Goal: Task Accomplishment & Management: Complete application form

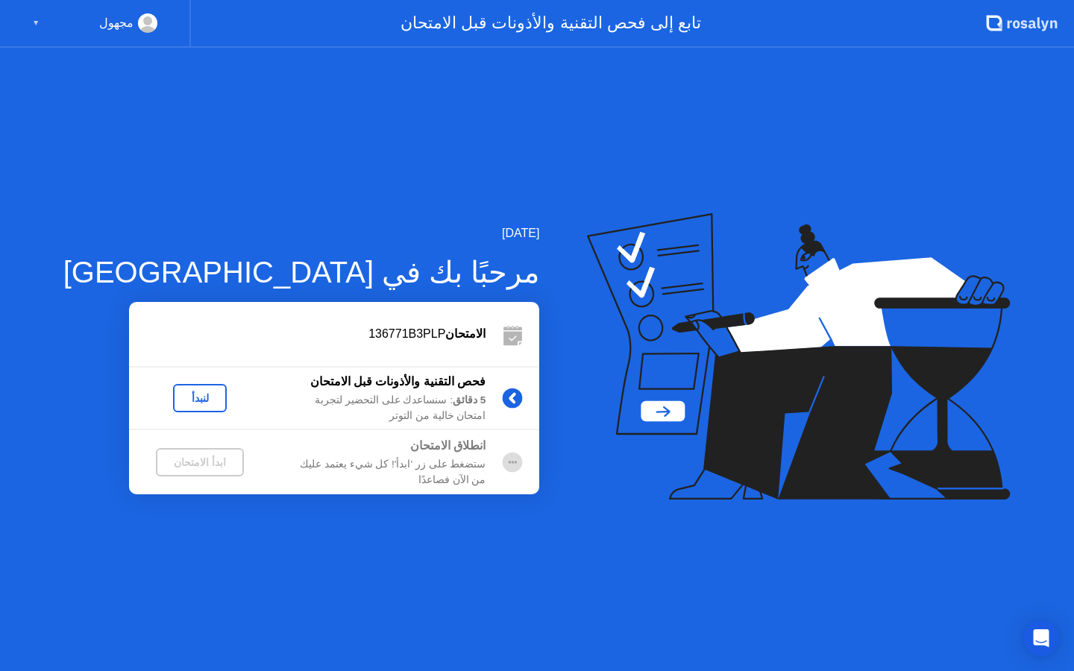
click at [179, 404] on div "لنبدأ" at bounding box center [200, 398] width 42 height 12
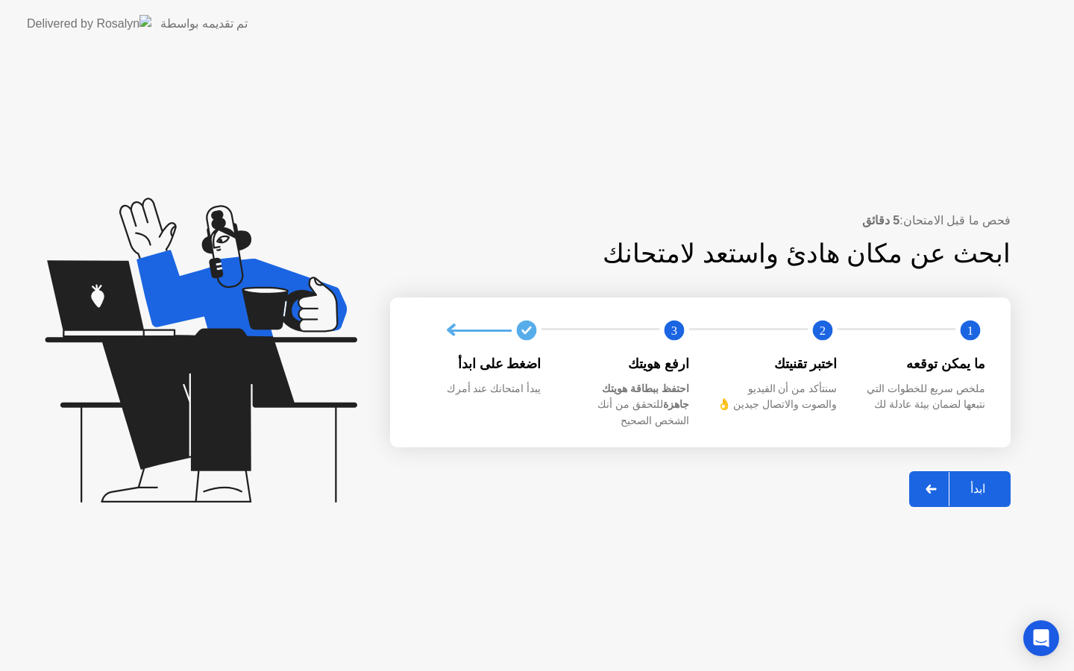
click at [985, 482] on div "ابدأ" at bounding box center [977, 489] width 57 height 14
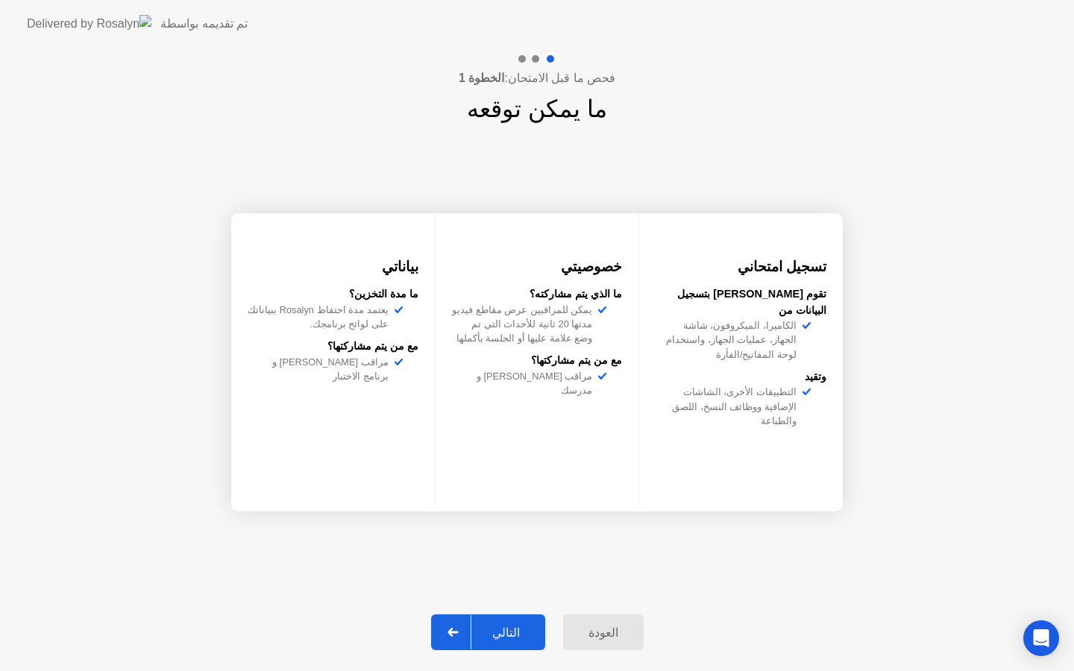
click at [507, 633] on div "التالي" at bounding box center [505, 633] width 69 height 14
select select "Available cameras"
select select "Available speakers"
select select "Available microphones"
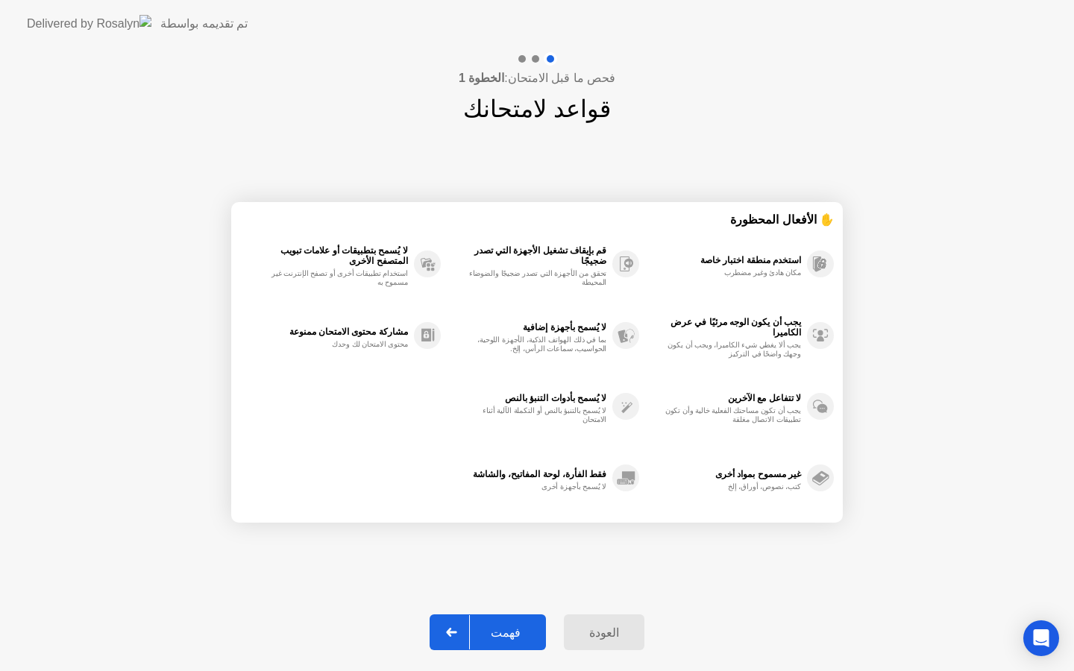
select select "**********"
select select "*******"
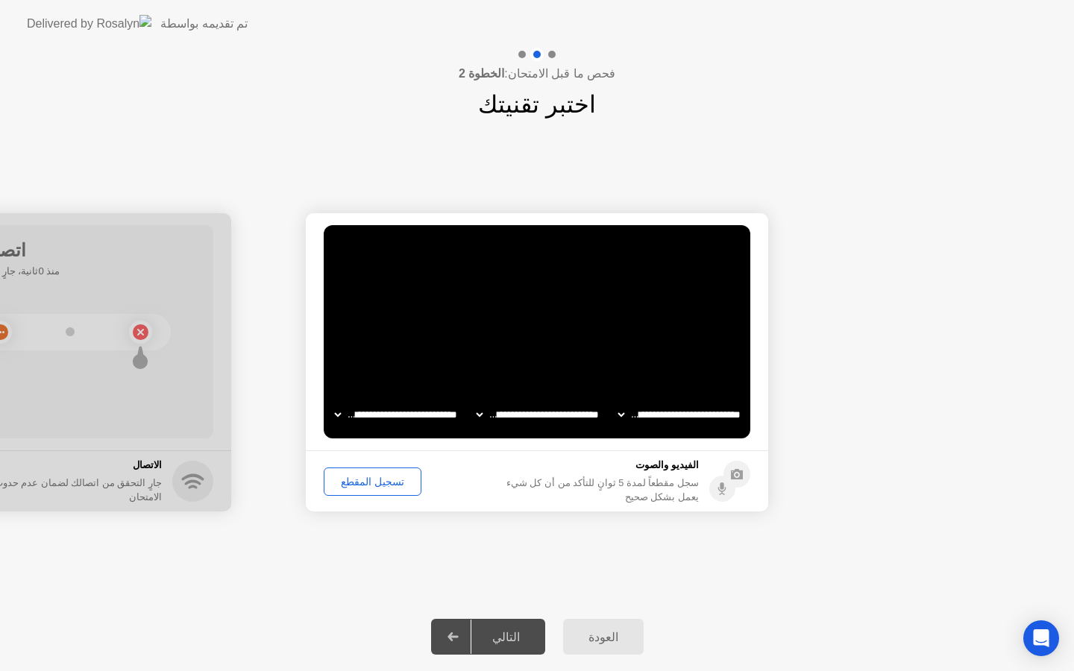
click at [354, 483] on div "تسجيل المقطع" at bounding box center [372, 482] width 87 height 12
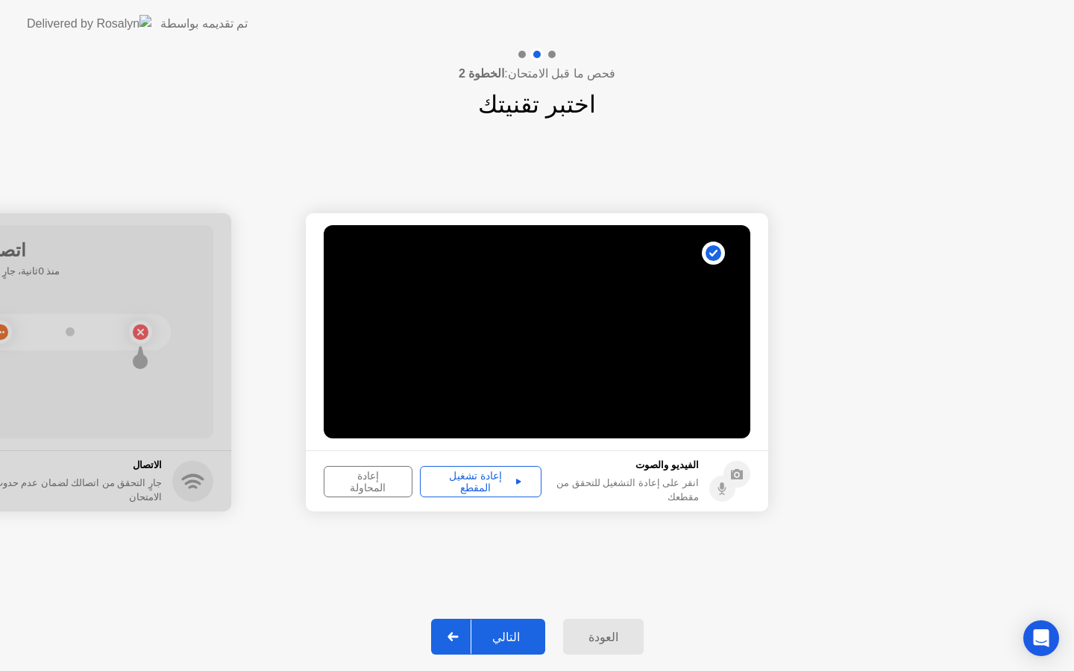
click at [453, 485] on div "إعادة تشغيل المقطع" at bounding box center [480, 482] width 111 height 24
click at [512, 480] on div "إعادة تشغيل المقطع" at bounding box center [480, 482] width 111 height 24
click at [389, 482] on div "إعادة المحاولة" at bounding box center [368, 482] width 78 height 24
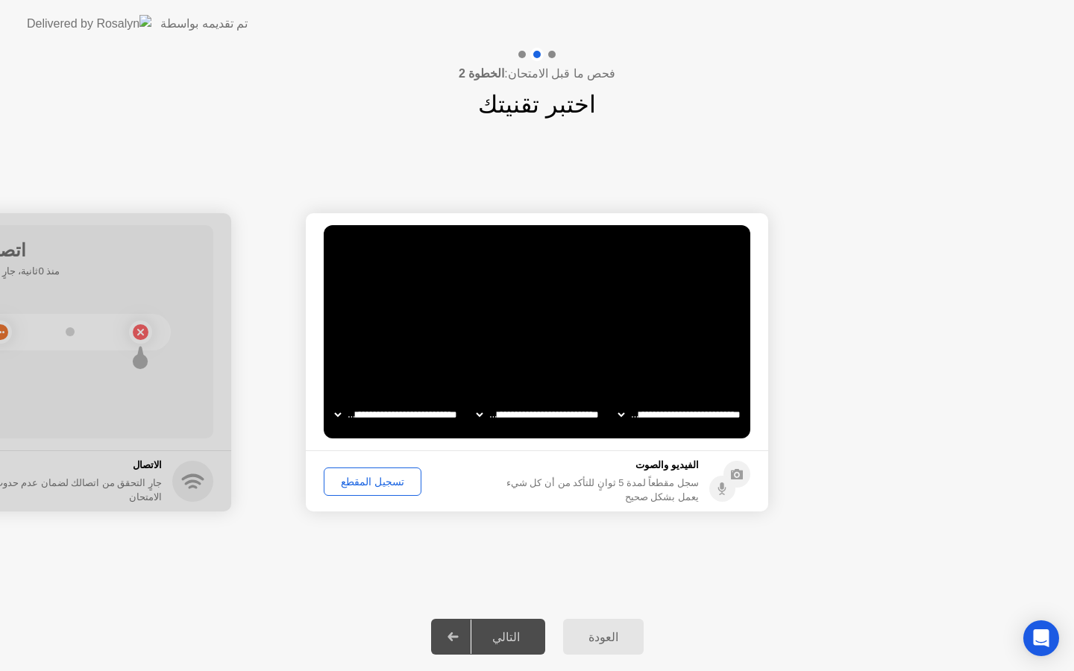
click at [346, 484] on div "تسجيل المقطع" at bounding box center [372, 482] width 87 height 12
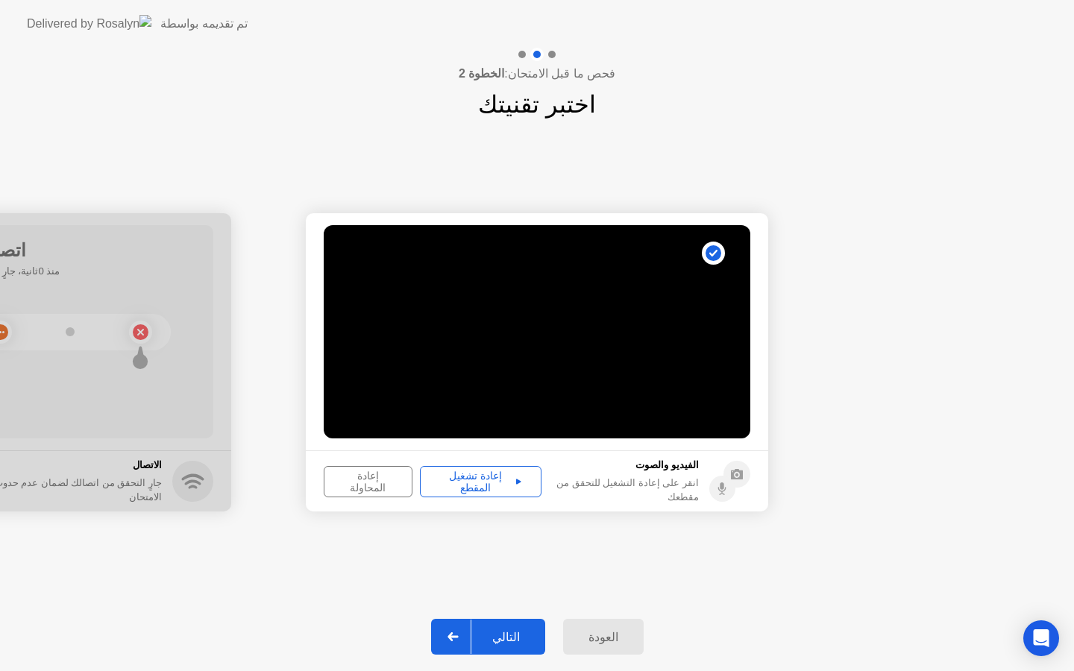
click at [450, 480] on div "إعادة تشغيل المقطع" at bounding box center [480, 482] width 111 height 24
click at [491, 636] on div "التالي" at bounding box center [505, 637] width 69 height 14
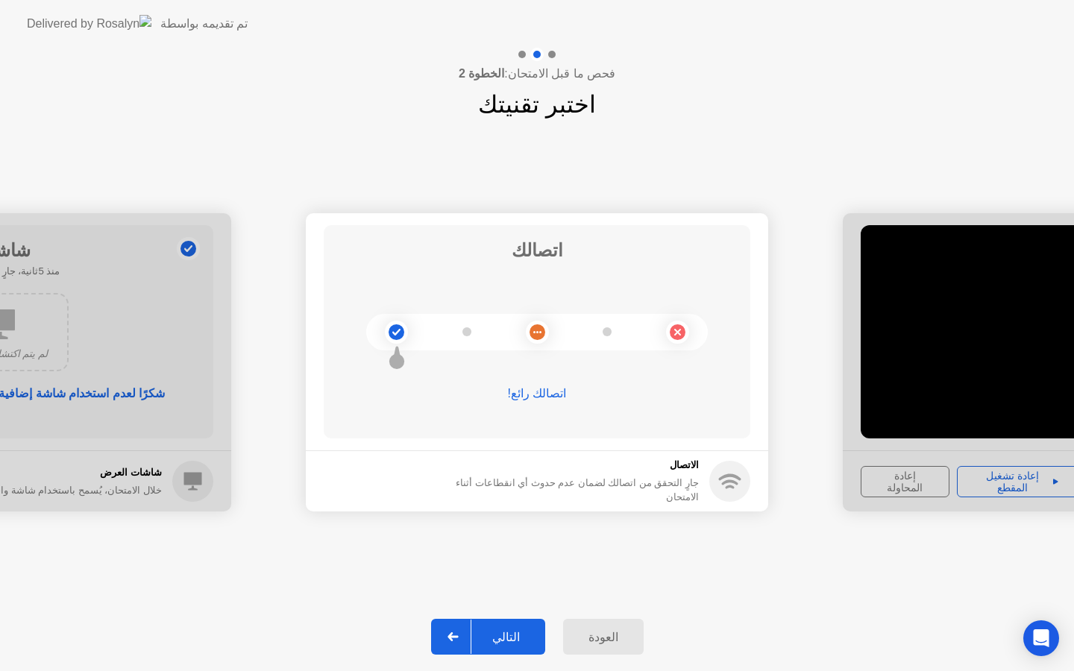
click at [517, 640] on div "التالي" at bounding box center [505, 637] width 69 height 14
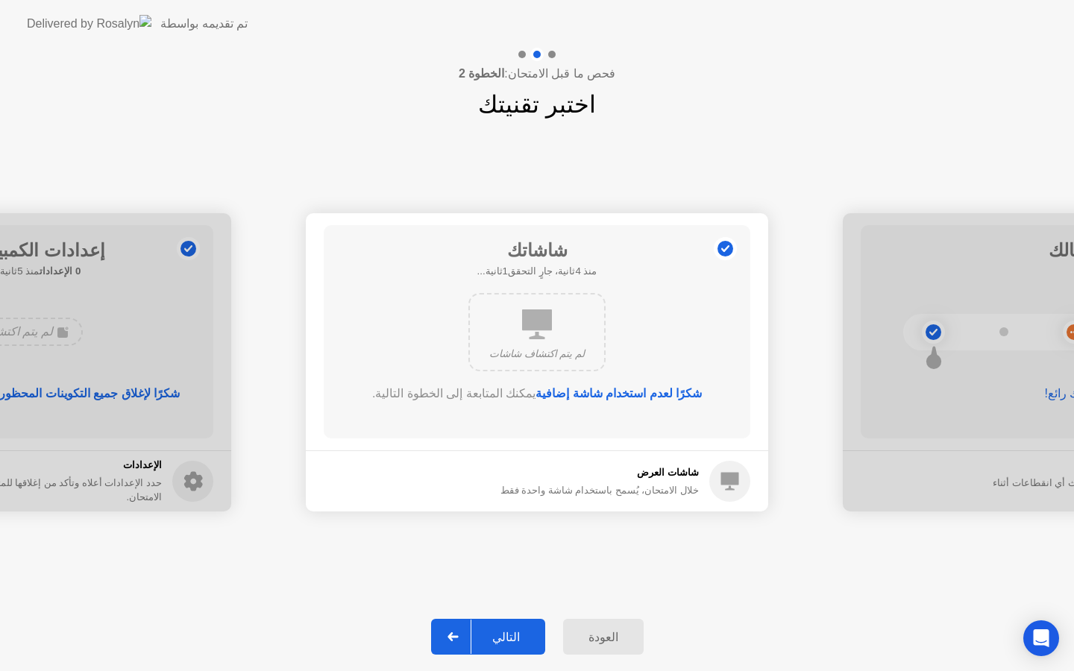
click at [517, 640] on div "التالي" at bounding box center [505, 637] width 69 height 14
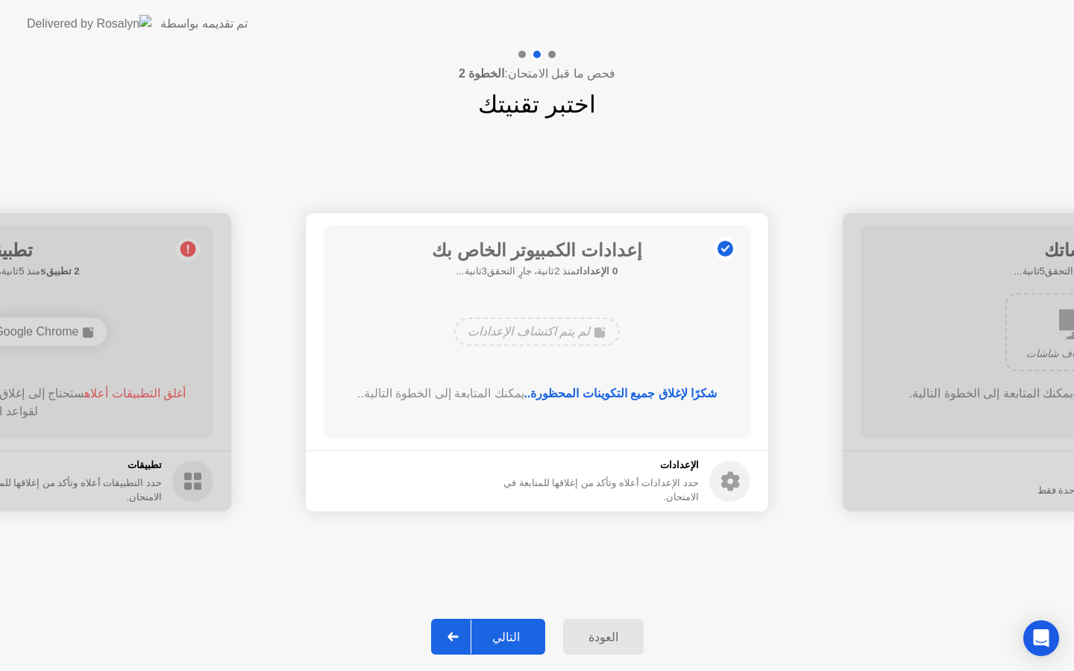
click at [517, 640] on div "التالي" at bounding box center [505, 637] width 69 height 14
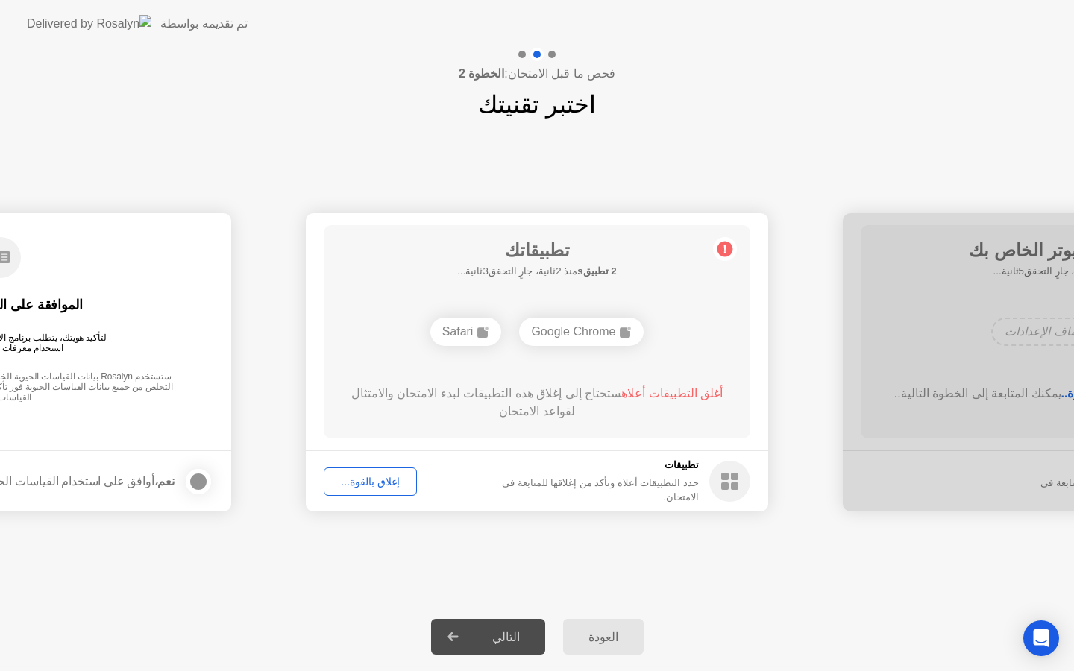
click at [357, 483] on div "إغلاق بالقوة..." at bounding box center [370, 482] width 83 height 12
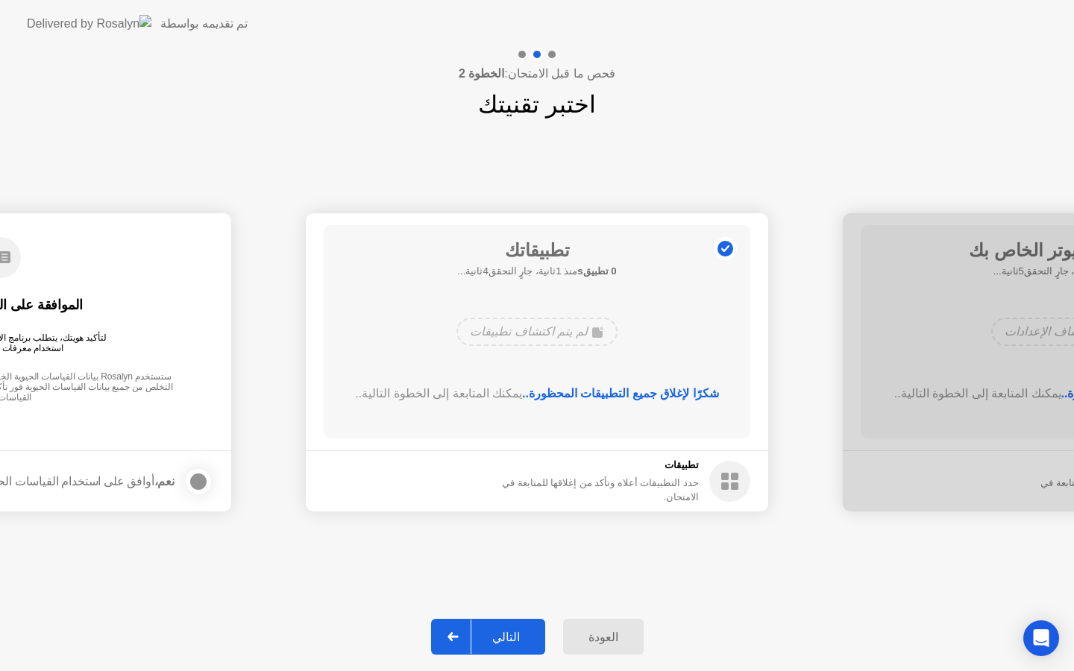
click at [518, 635] on div "التالي" at bounding box center [505, 637] width 69 height 14
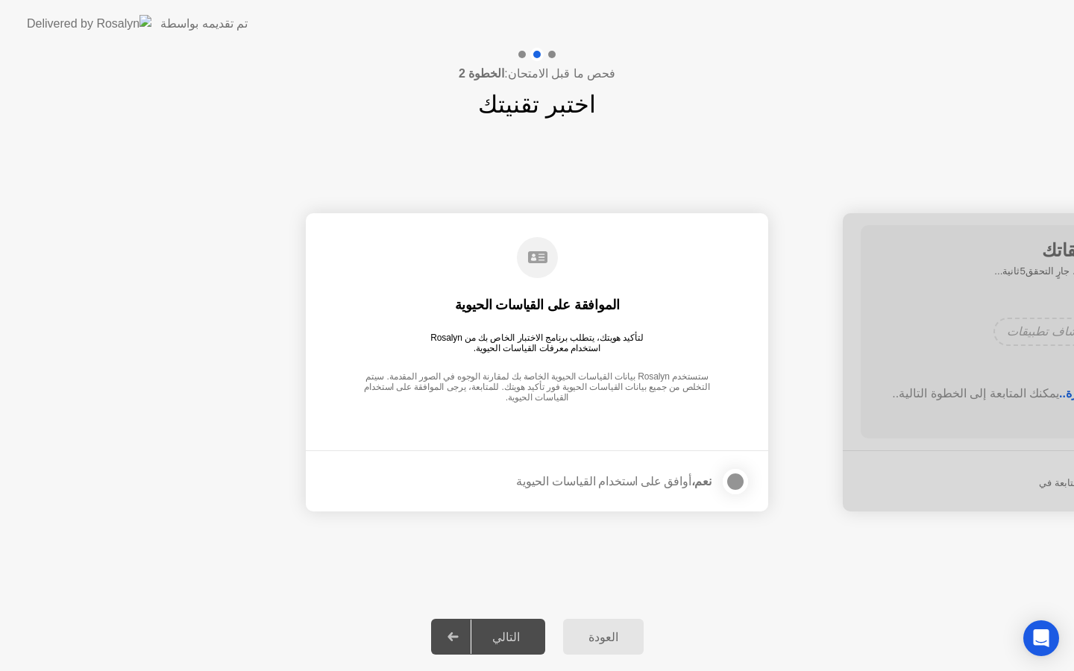
click at [741, 479] on div at bounding box center [735, 482] width 18 height 18
click at [506, 630] on div "التالي" at bounding box center [505, 637] width 69 height 14
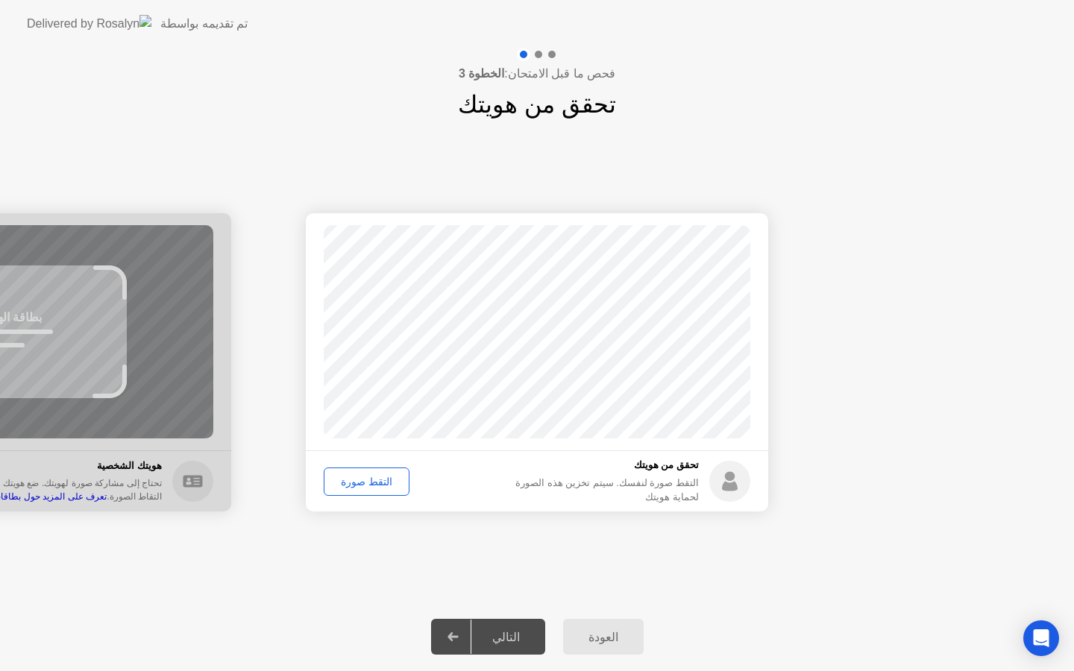
click at [370, 485] on div "التقط صورة" at bounding box center [366, 482] width 75 height 12
click at [370, 479] on div "إعادة الالتقاط" at bounding box center [369, 482] width 81 height 12
click at [383, 476] on div "التقط صورة" at bounding box center [366, 482] width 75 height 12
click at [523, 638] on div "التالي" at bounding box center [505, 637] width 69 height 14
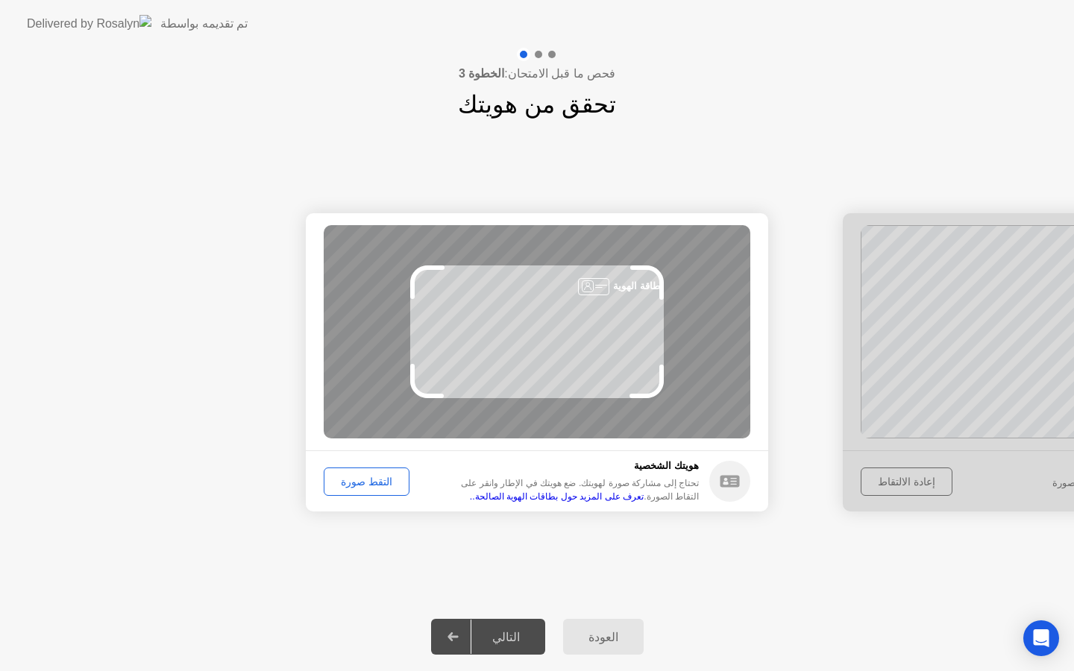
click at [377, 483] on div "التقط صورة" at bounding box center [366, 482] width 75 height 12
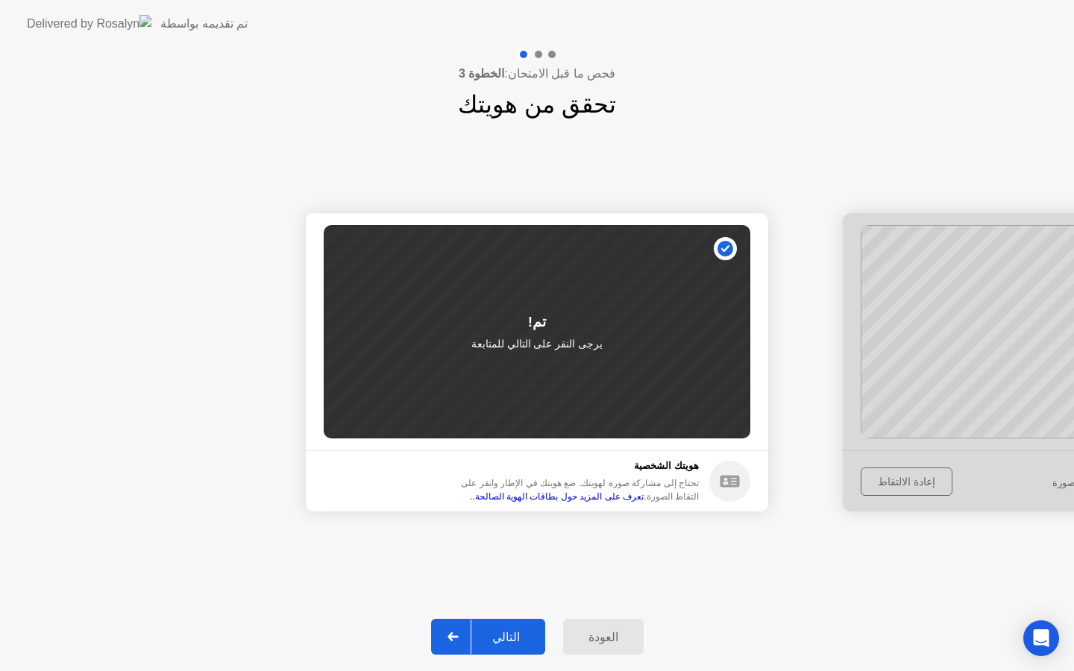
click at [494, 630] on div "التالي" at bounding box center [505, 637] width 69 height 14
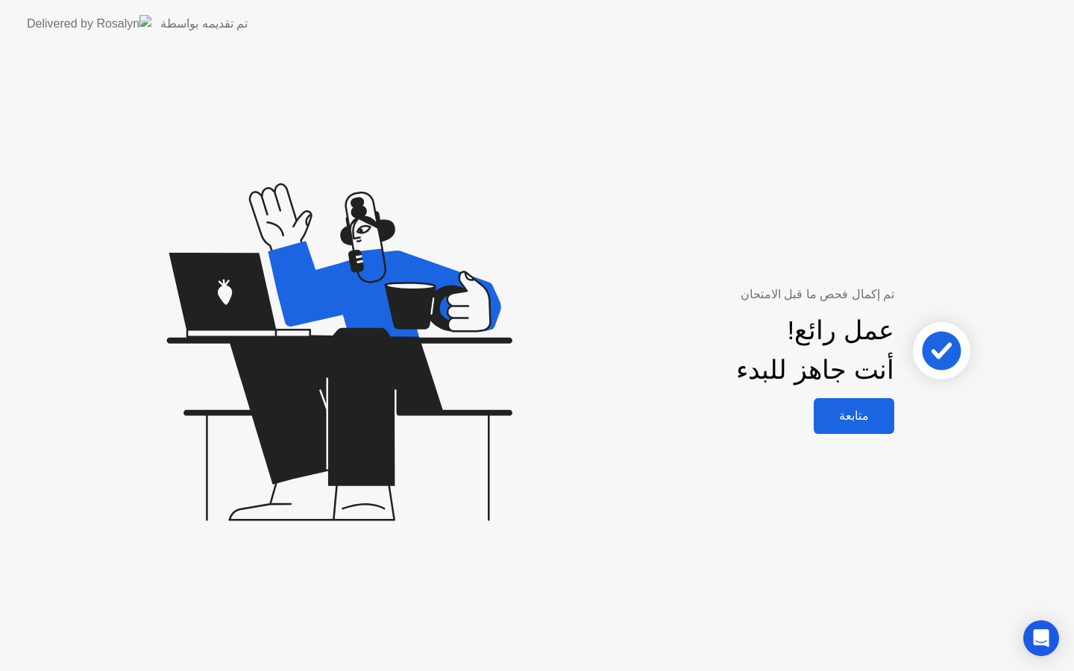
click at [853, 423] on div "متابعة" at bounding box center [854, 416] width 72 height 14
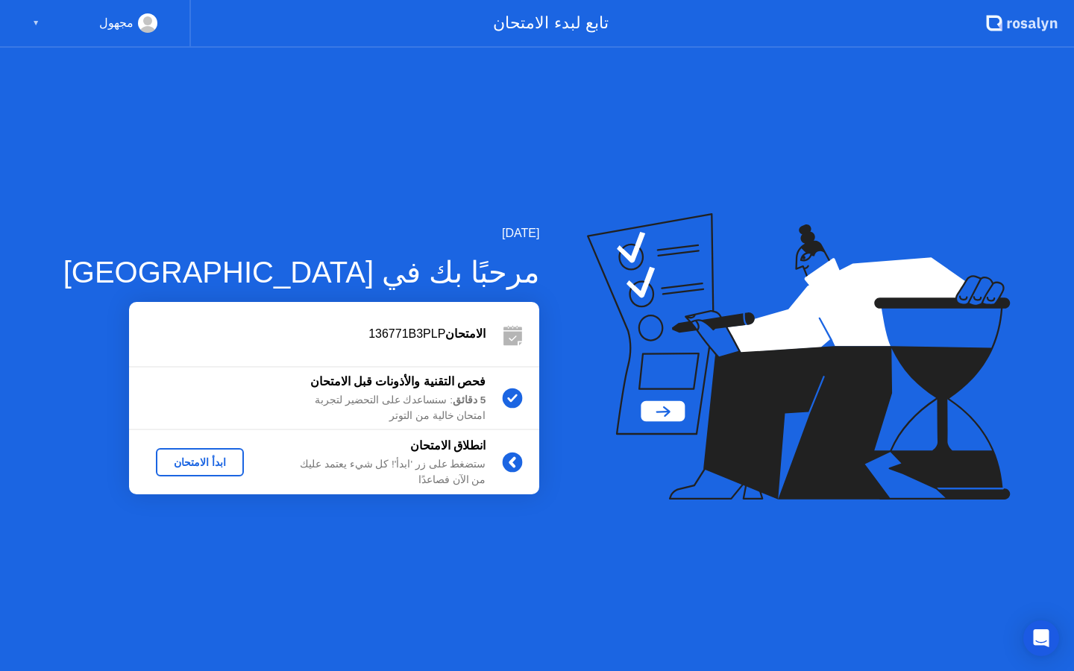
click at [164, 462] on div "ابدأ الامتحان" at bounding box center [200, 462] width 76 height 12
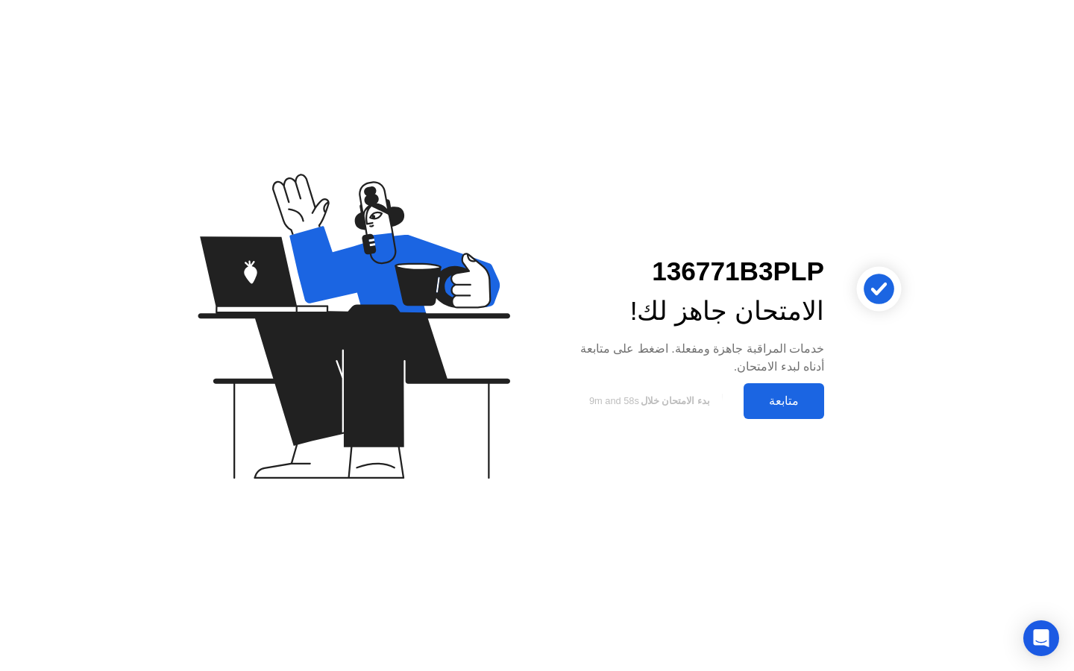
click at [786, 395] on div "متابعة" at bounding box center [784, 401] width 72 height 14
